Goal: Navigation & Orientation: Find specific page/section

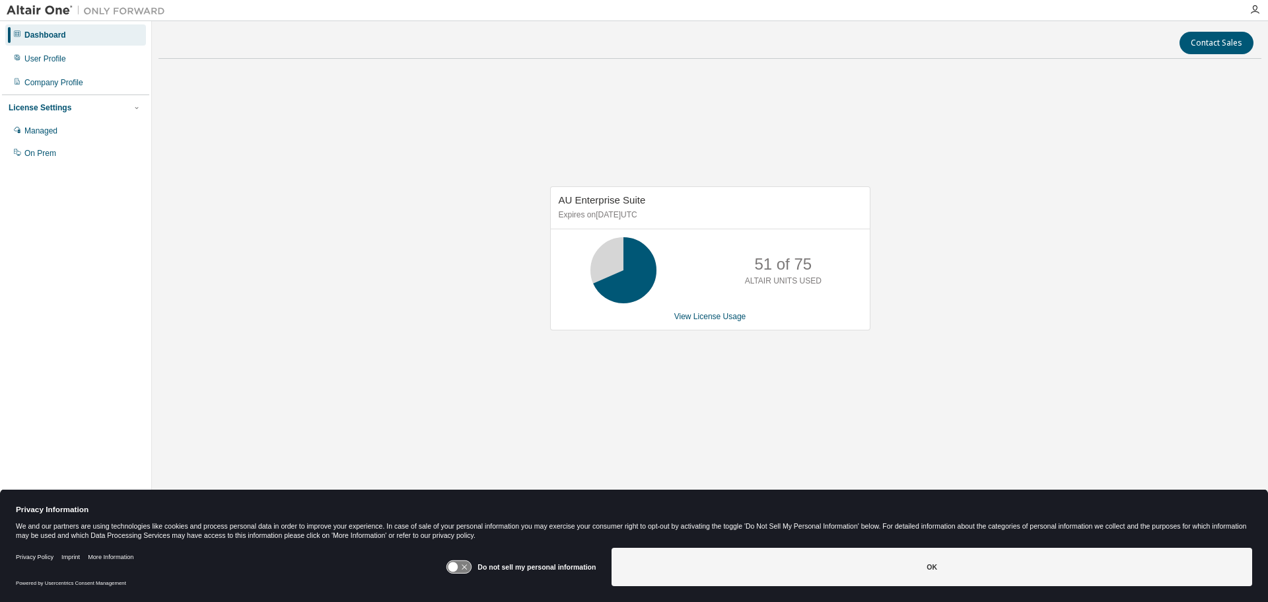
click at [1030, 221] on div "AU Enterprise Suite Expires on [DATE] UTC 51 of 75 ALTAIR UNITS USED View Licen…" at bounding box center [710, 264] width 1103 height 391
